Goal: Use online tool/utility: Utilize a website feature to perform a specific function

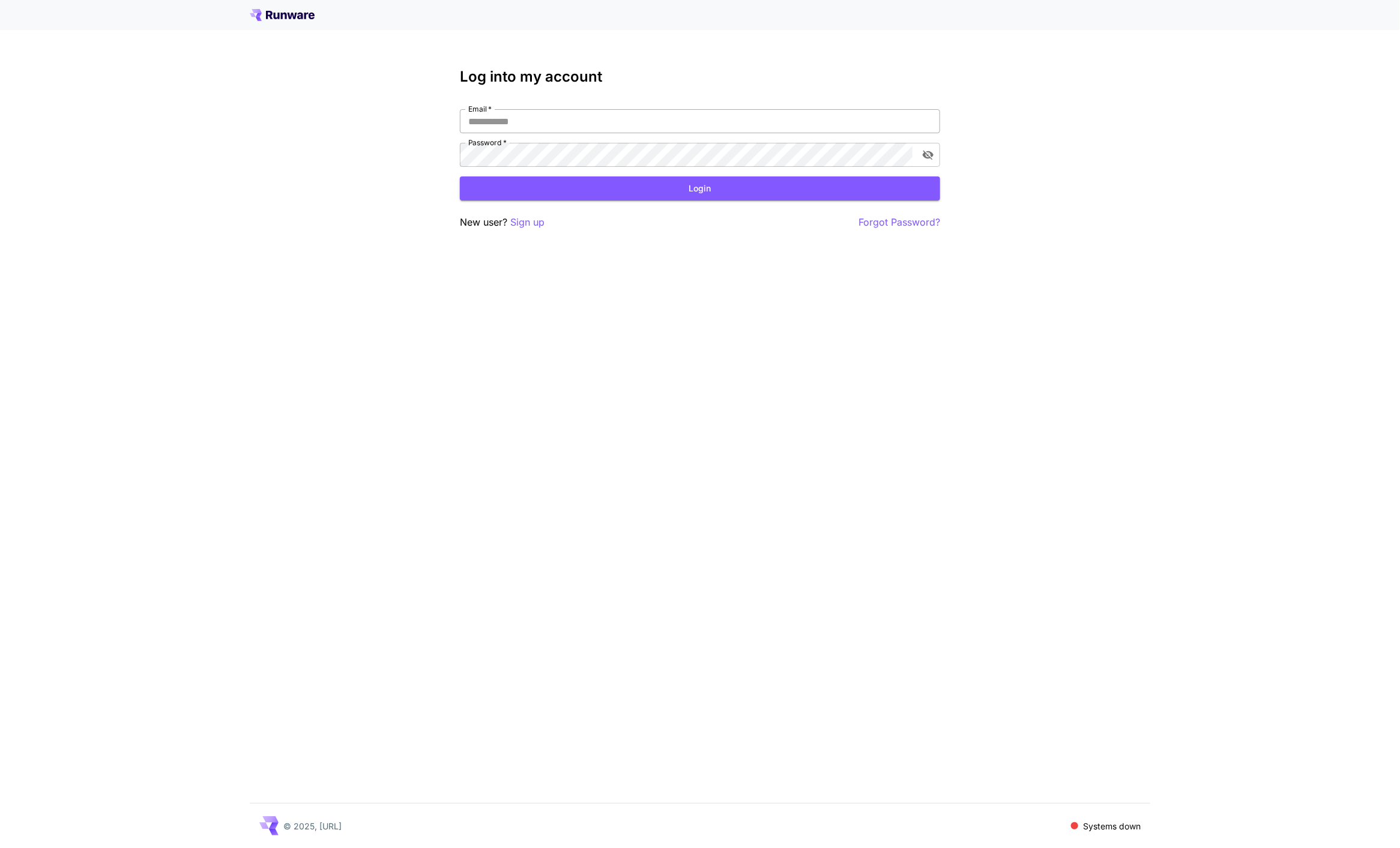
click at [741, 121] on input "Email   *" at bounding box center [700, 121] width 480 height 24
type input "**********"
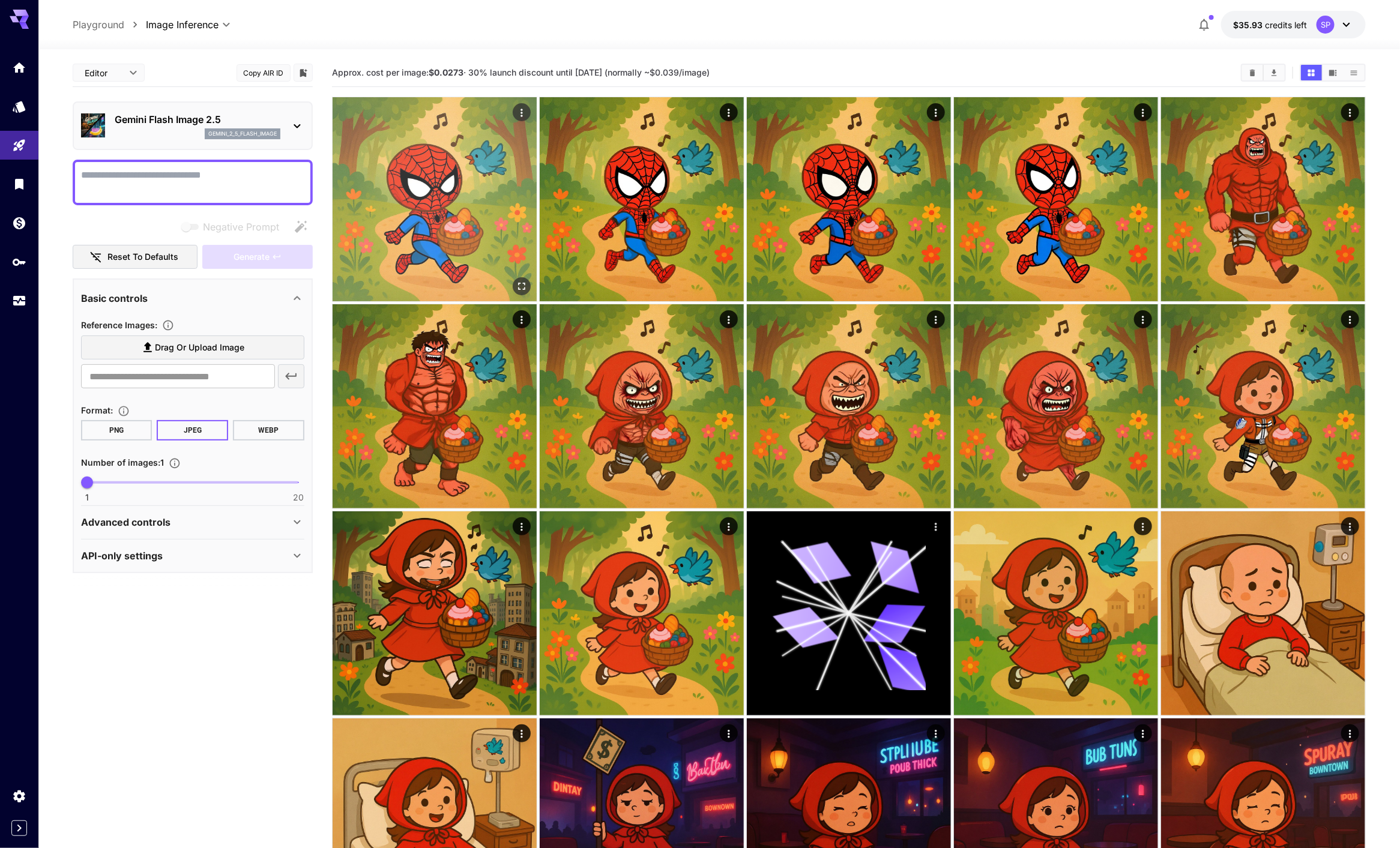
click at [521, 108] on icon "Actions" at bounding box center [522, 112] width 12 height 12
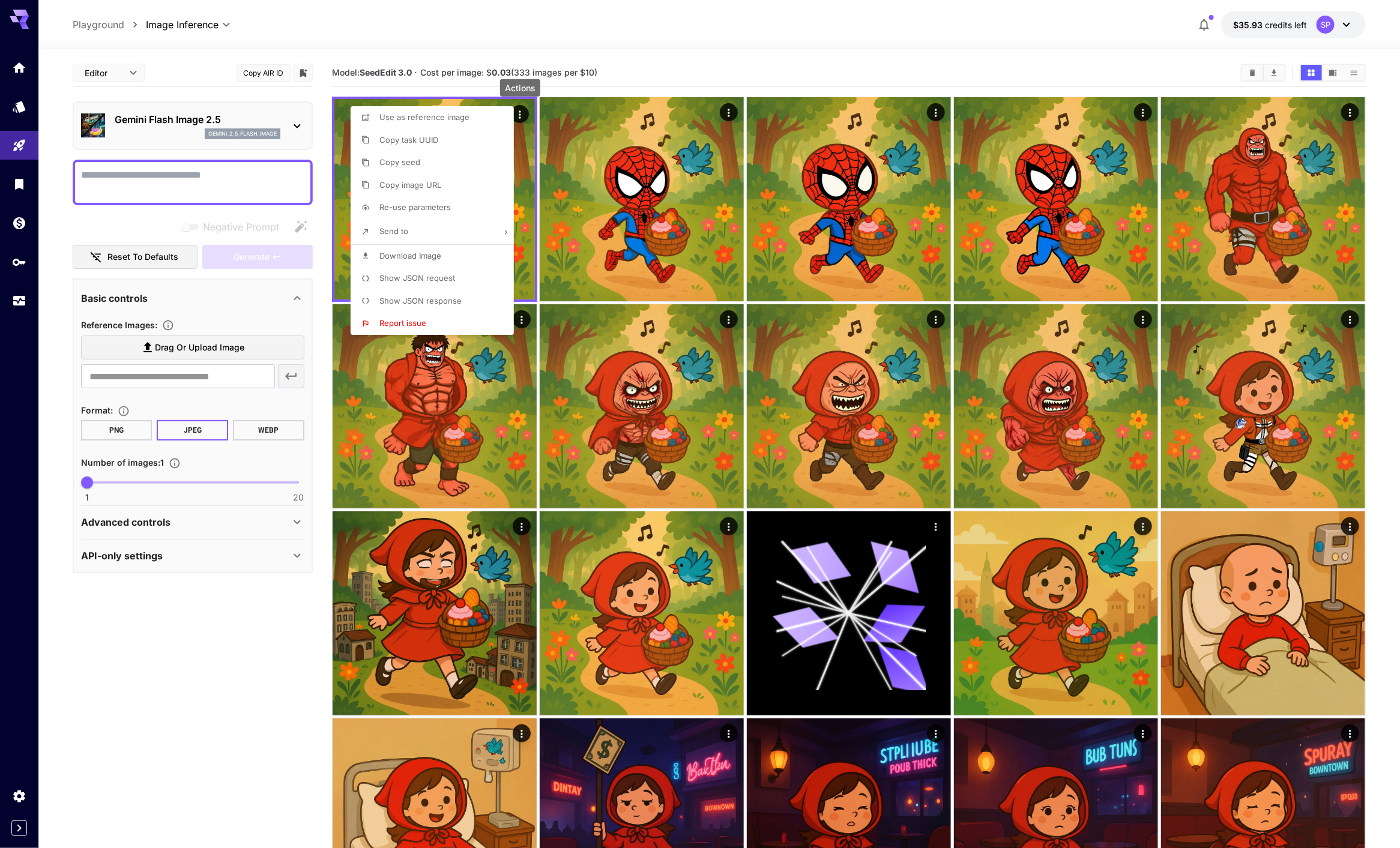
click at [521, 109] on div at bounding box center [700, 424] width 1400 height 848
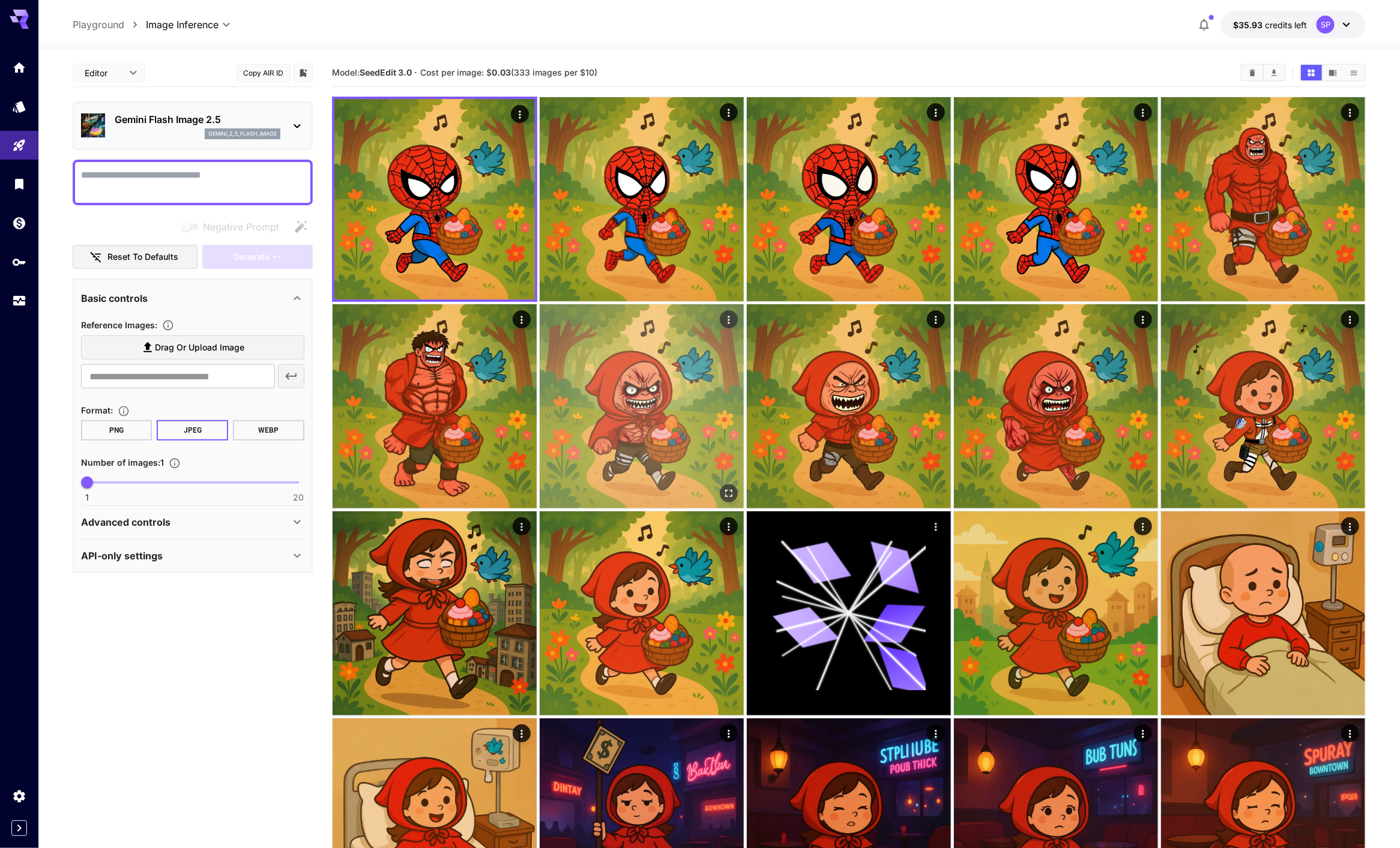
click at [615, 316] on img at bounding box center [641, 406] width 204 height 204
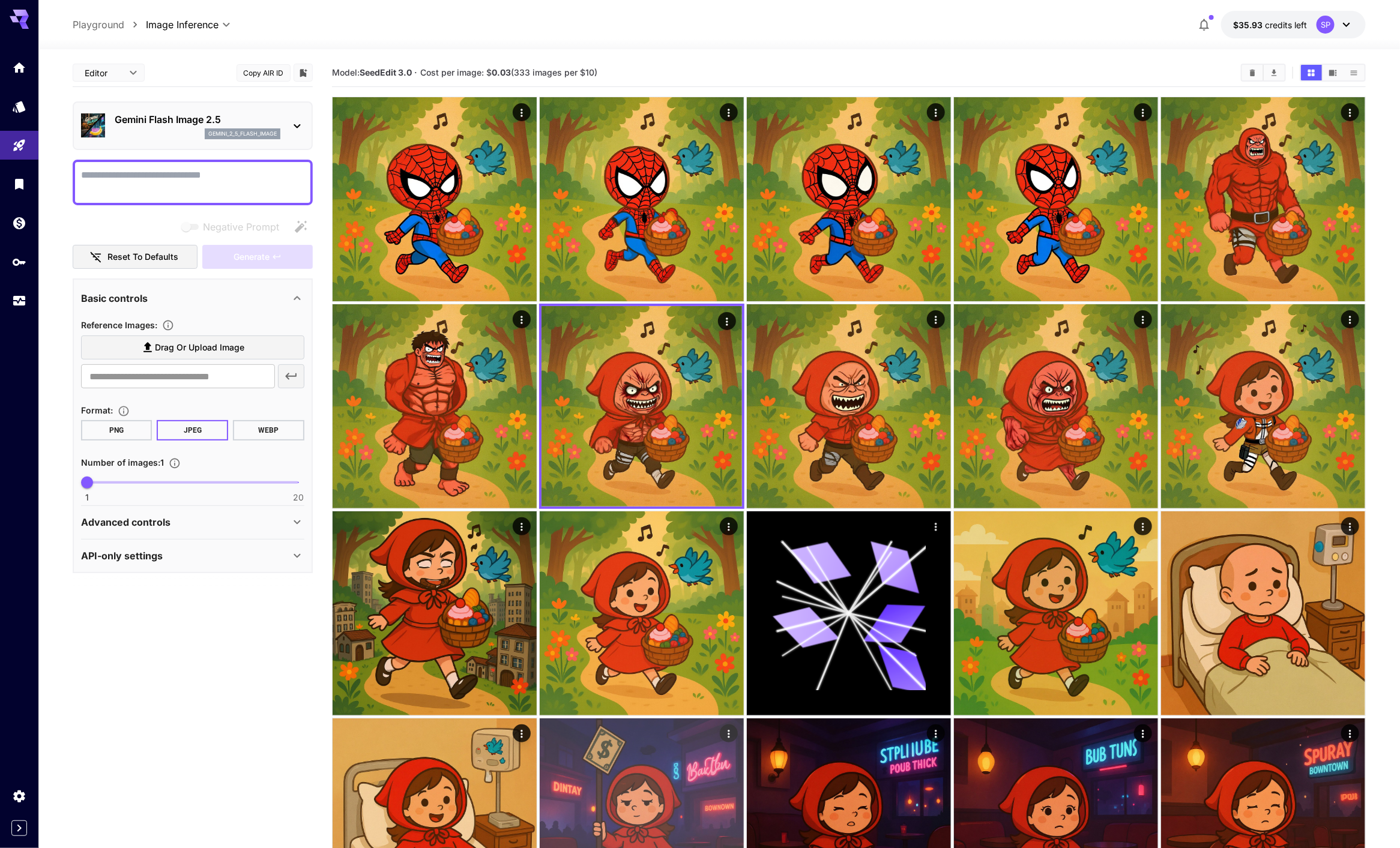
click at [599, 740] on img at bounding box center [641, 821] width 204 height 204
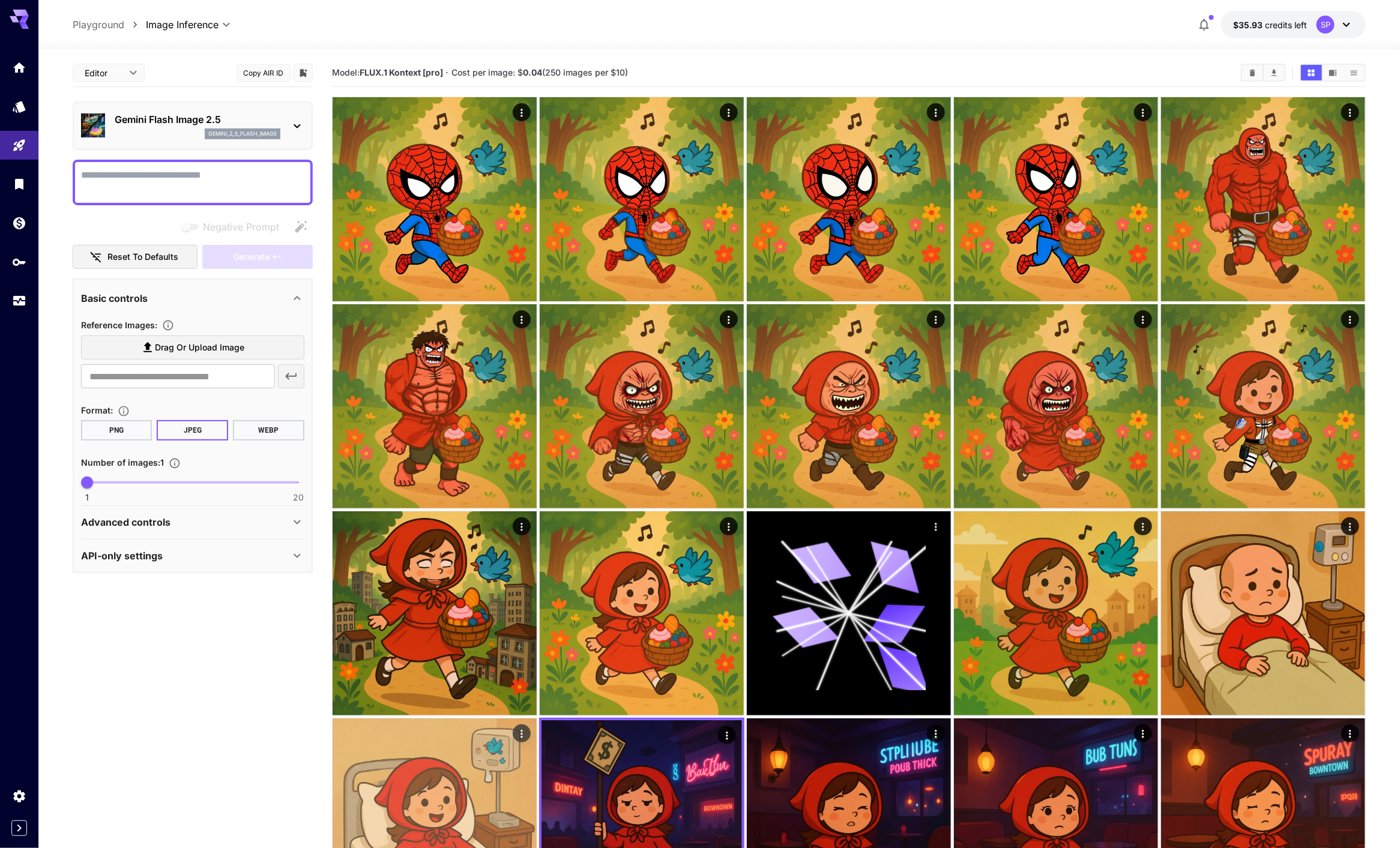
click at [442, 769] on img at bounding box center [434, 821] width 204 height 204
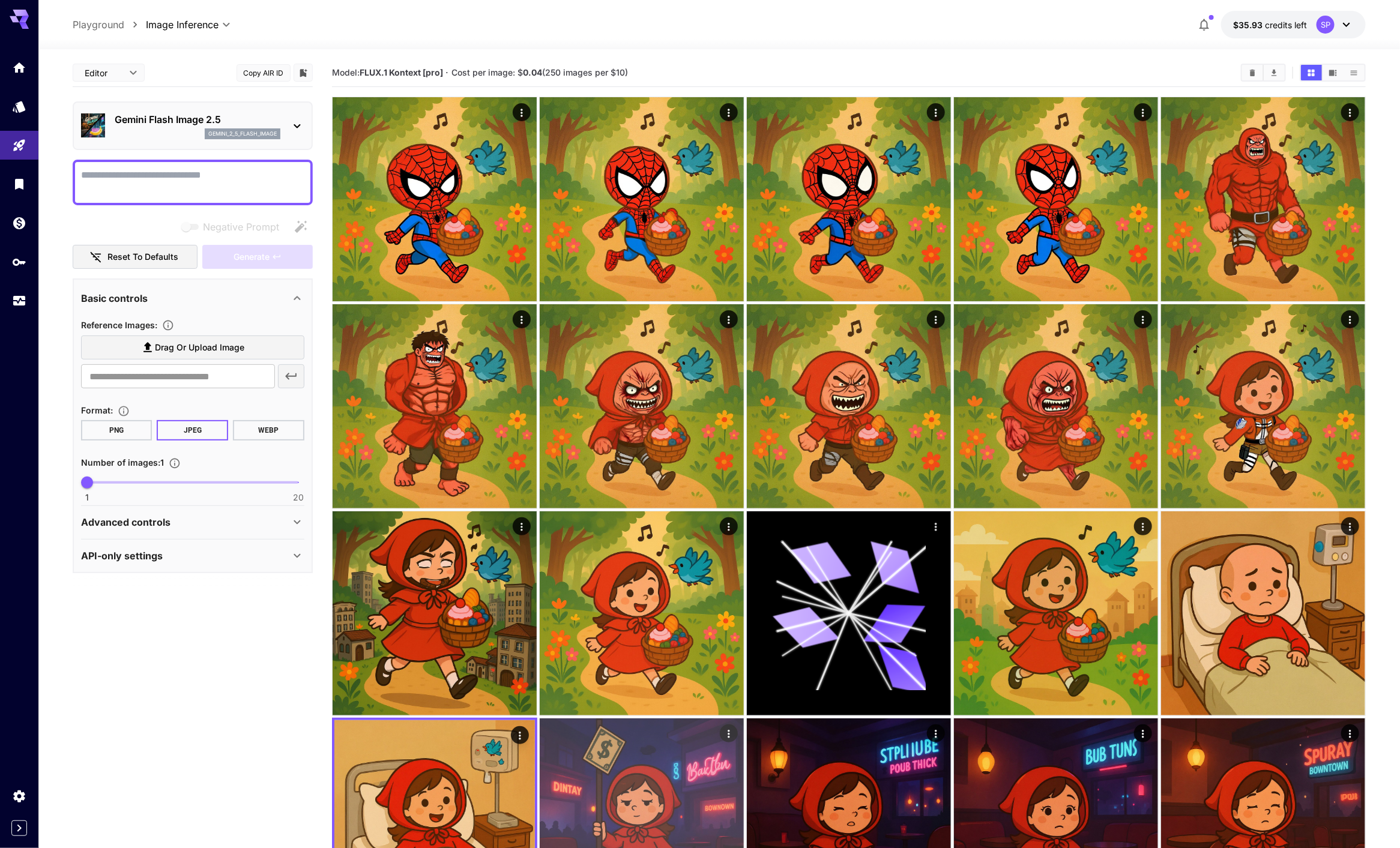
click at [585, 770] on img at bounding box center [641, 821] width 204 height 204
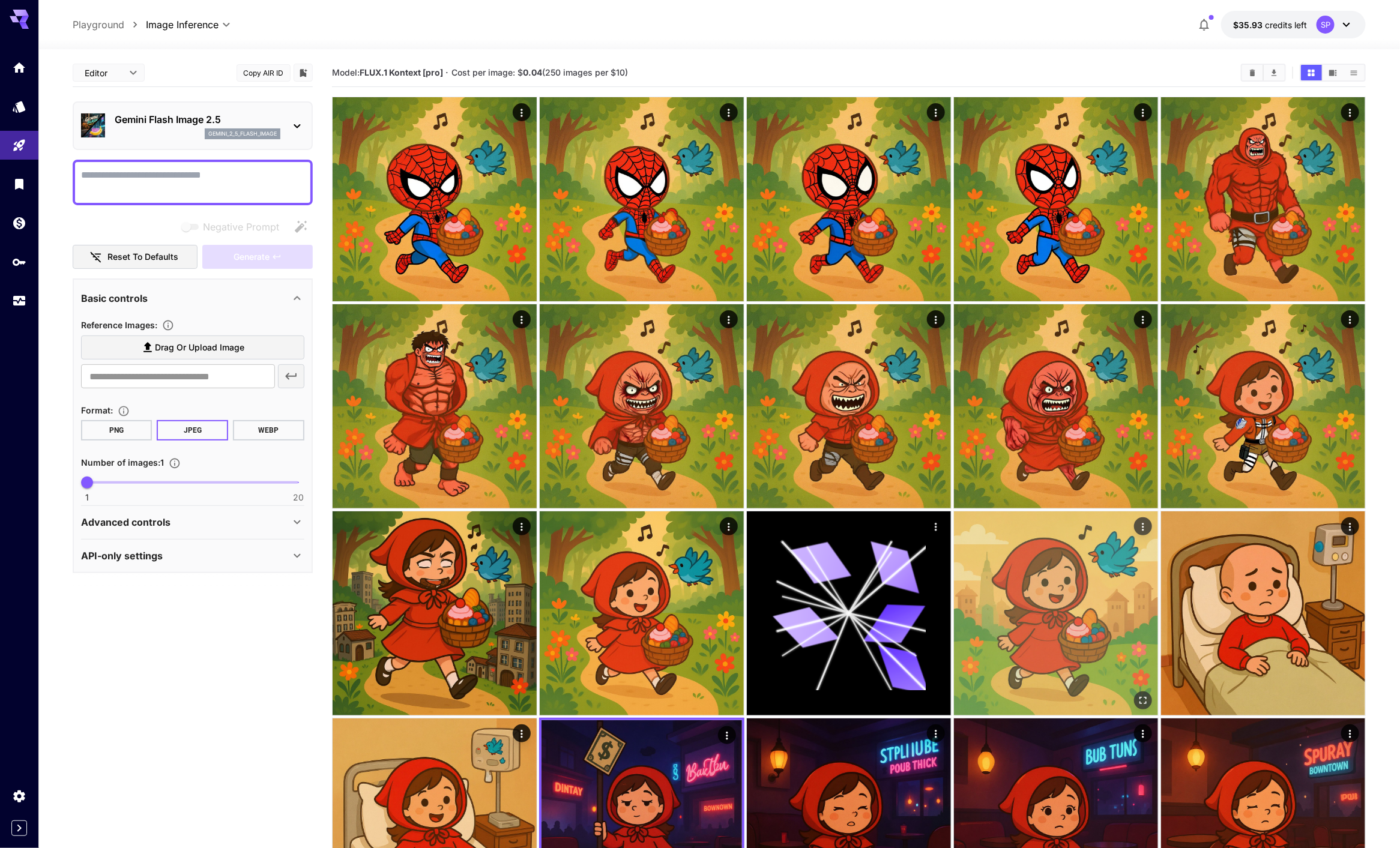
click at [1039, 643] on img at bounding box center [1056, 613] width 204 height 204
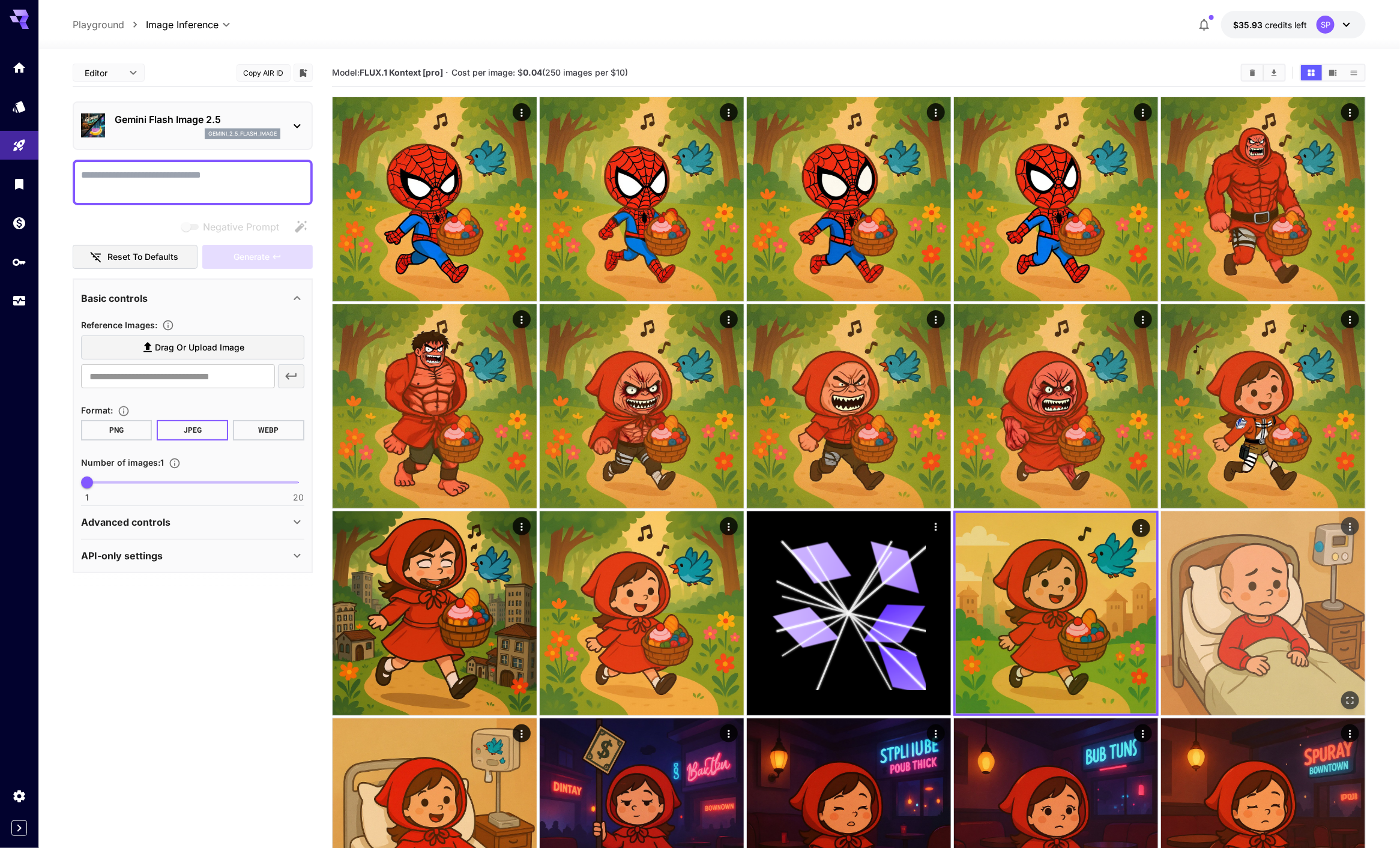
click at [1271, 618] on img at bounding box center [1263, 613] width 204 height 204
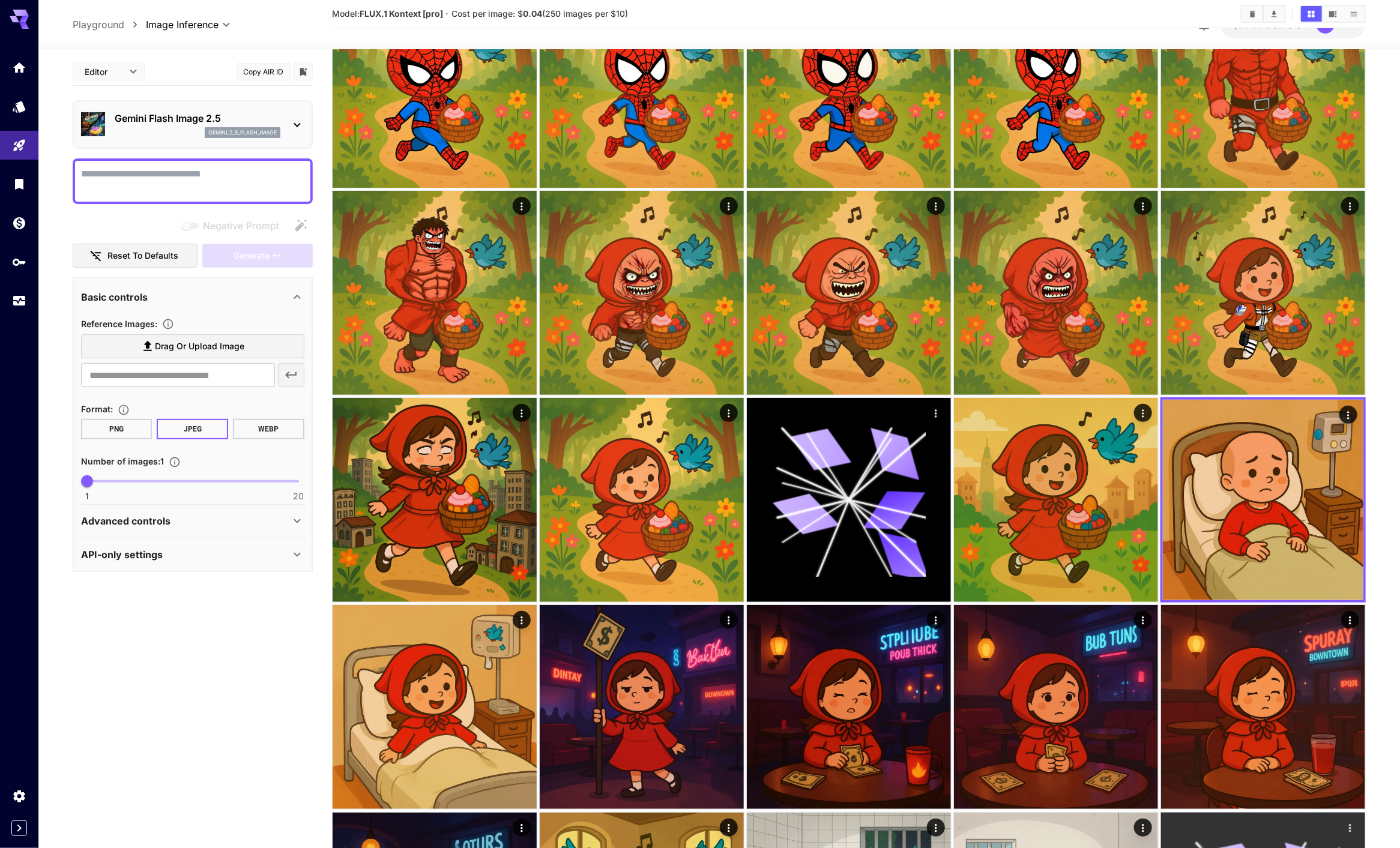
scroll to position [431, 0]
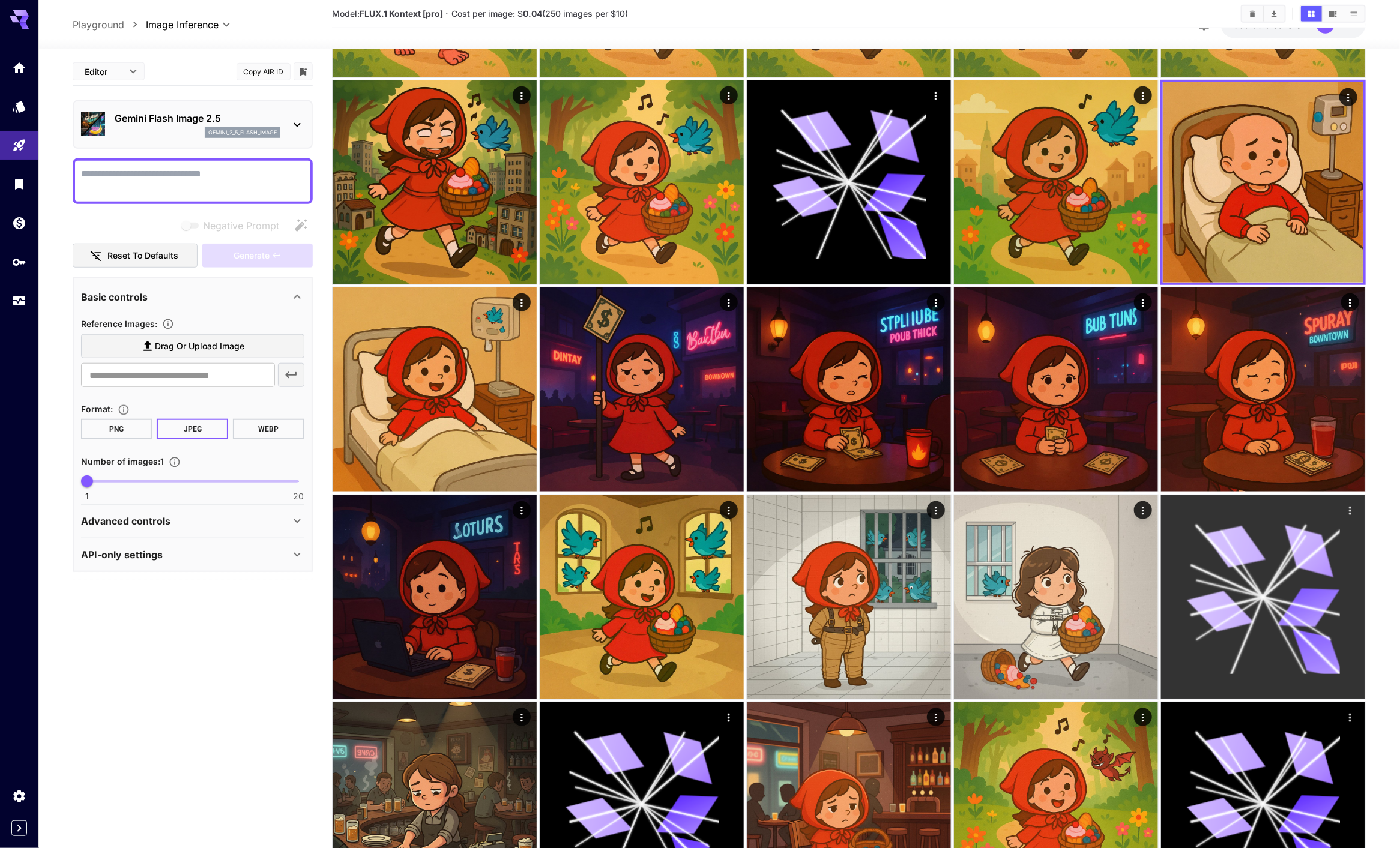
click at [1241, 647] on icon at bounding box center [1263, 597] width 153 height 153
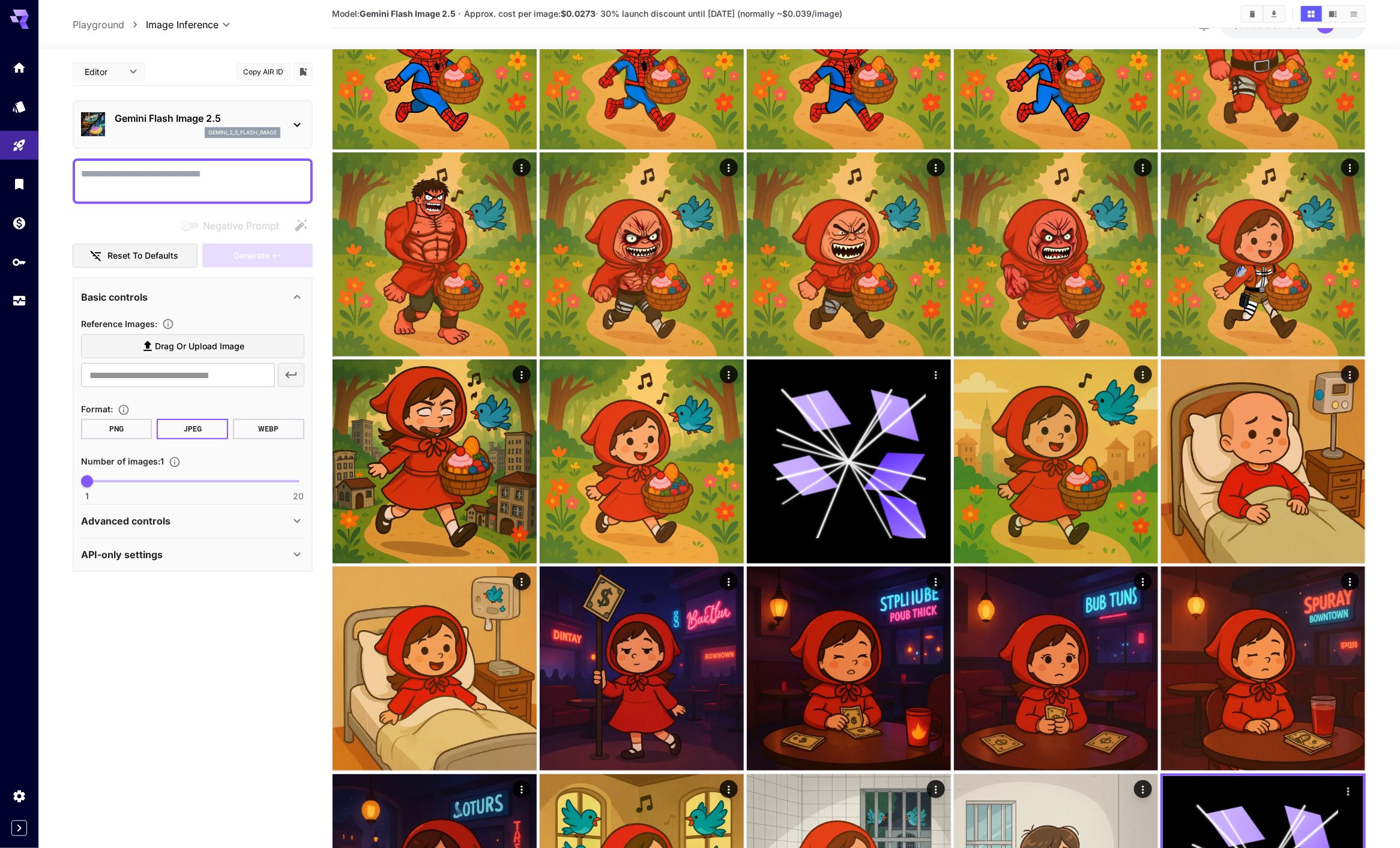
scroll to position [0, 0]
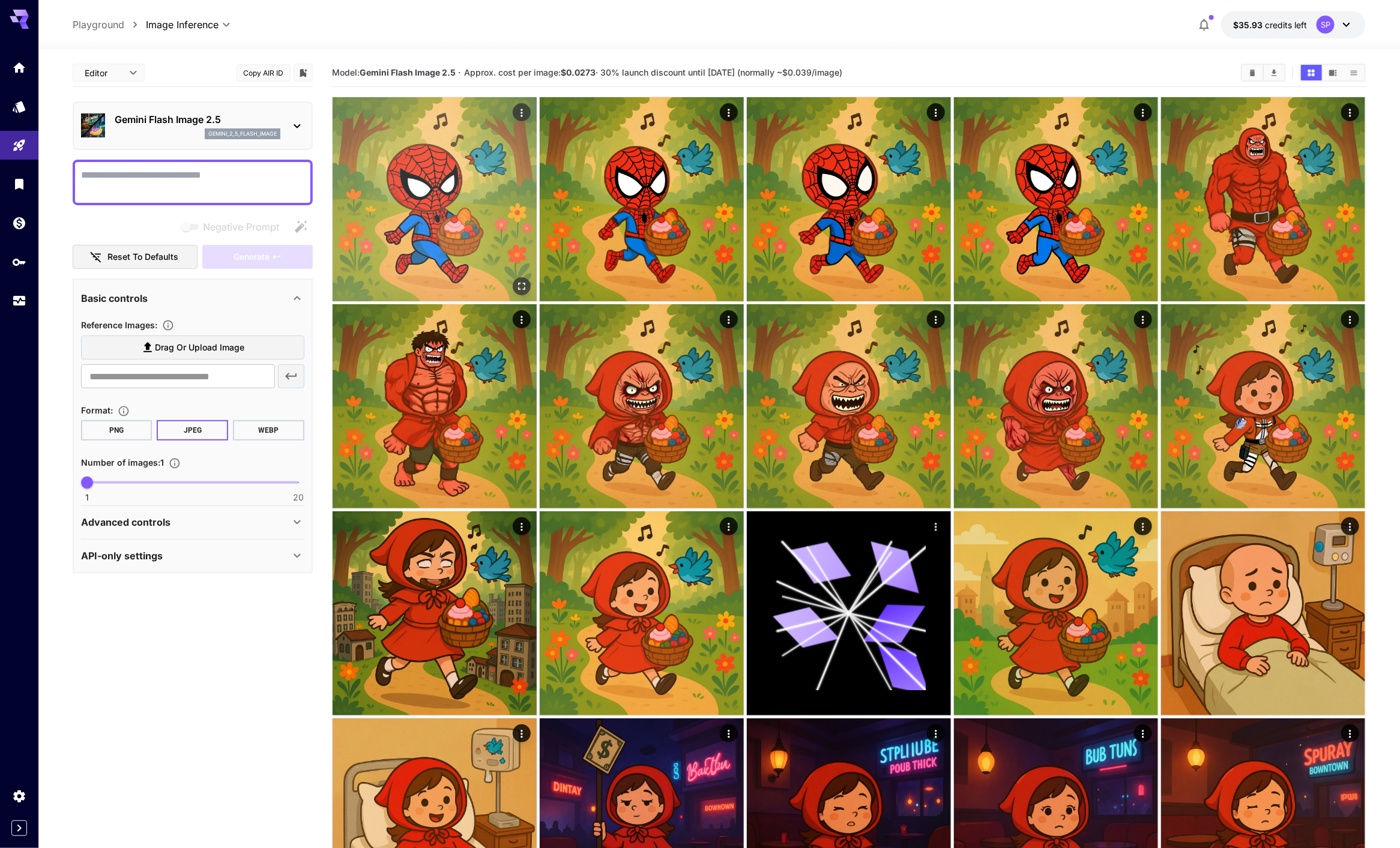
click at [439, 224] on img at bounding box center [434, 199] width 204 height 204
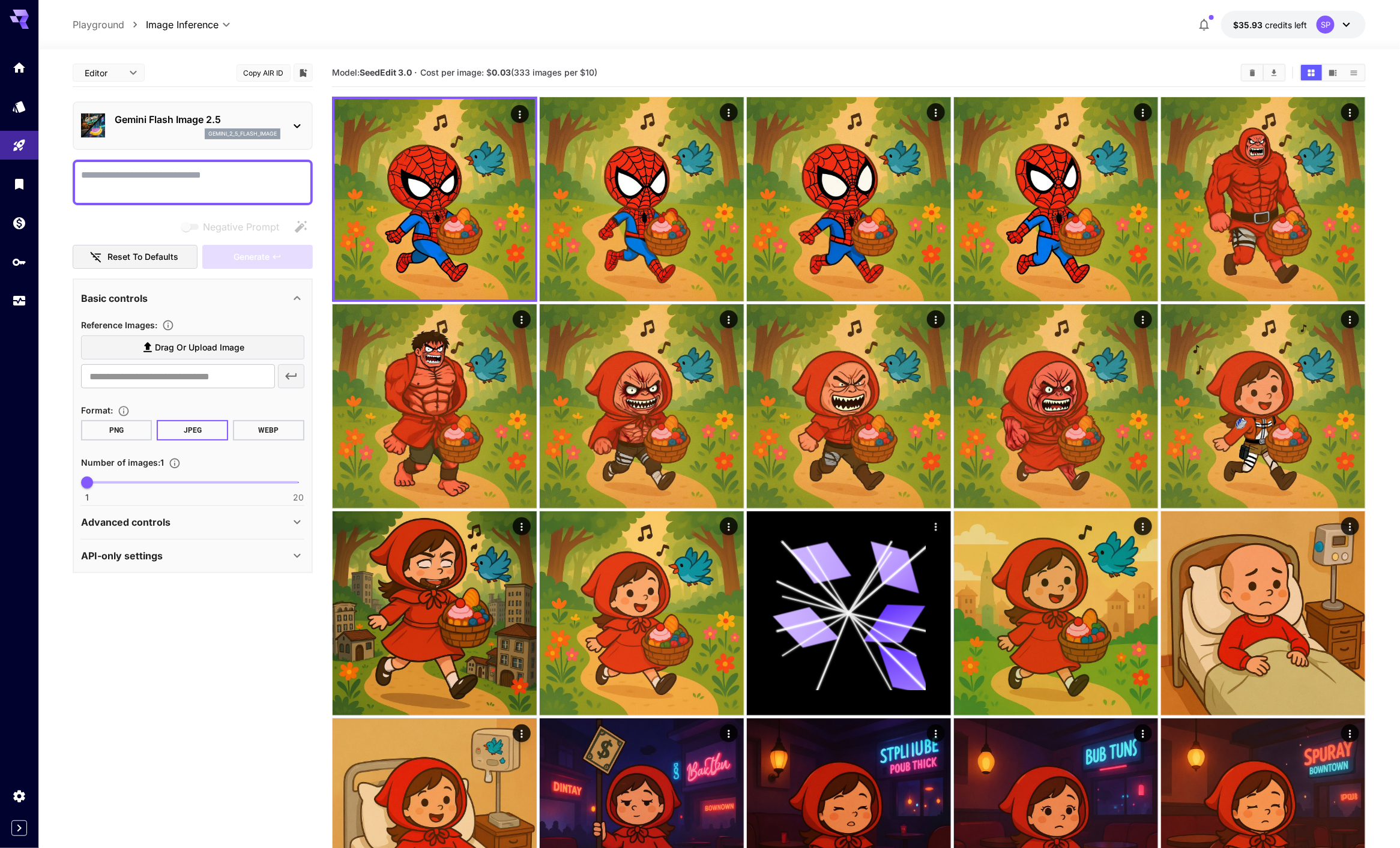
click at [117, 130] on li "cURL" at bounding box center [108, 140] width 72 height 22
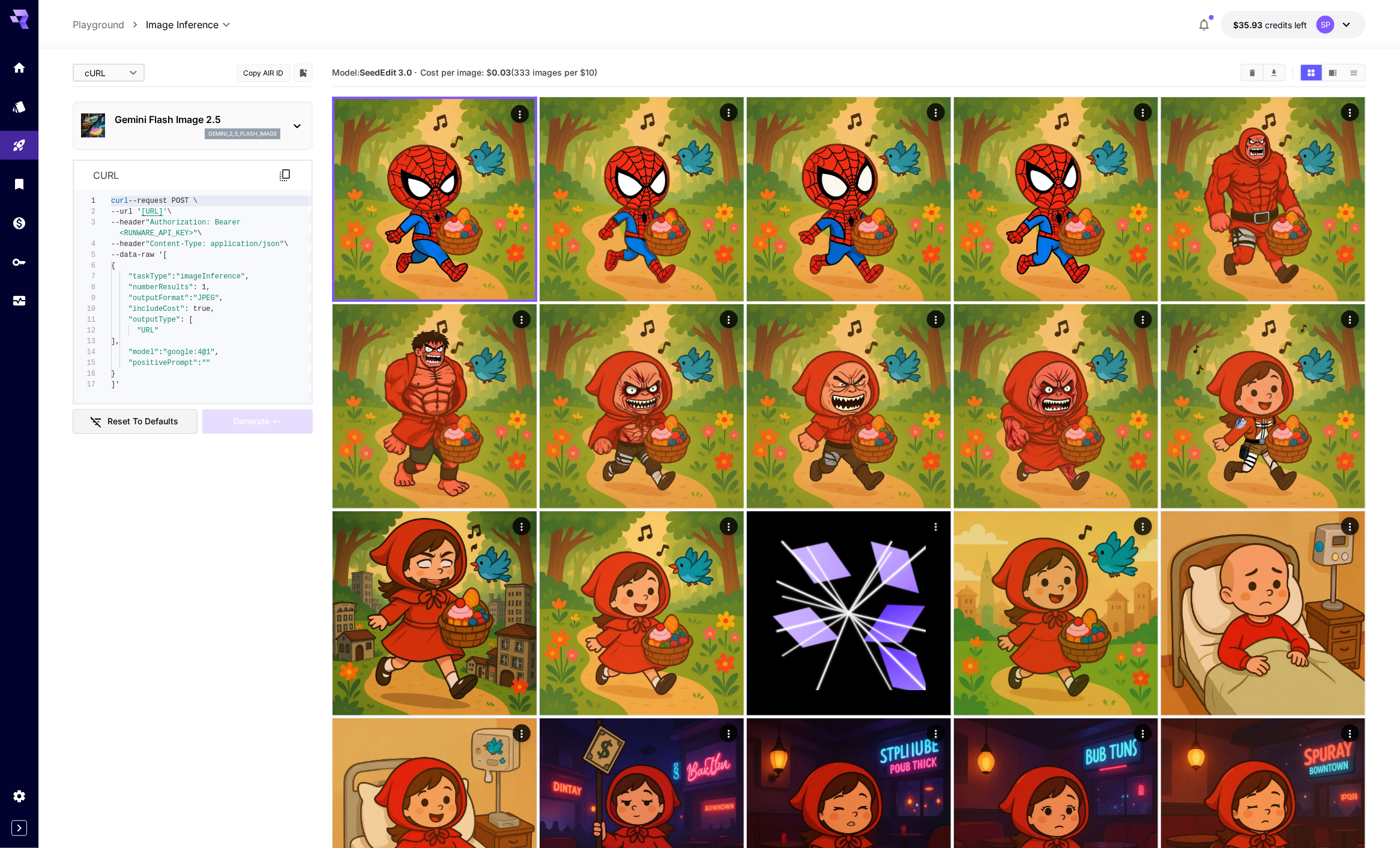
click at [113, 102] on span "Editor" at bounding box center [108, 97] width 53 height 15
type input "****"
